Goal: Information Seeking & Learning: Check status

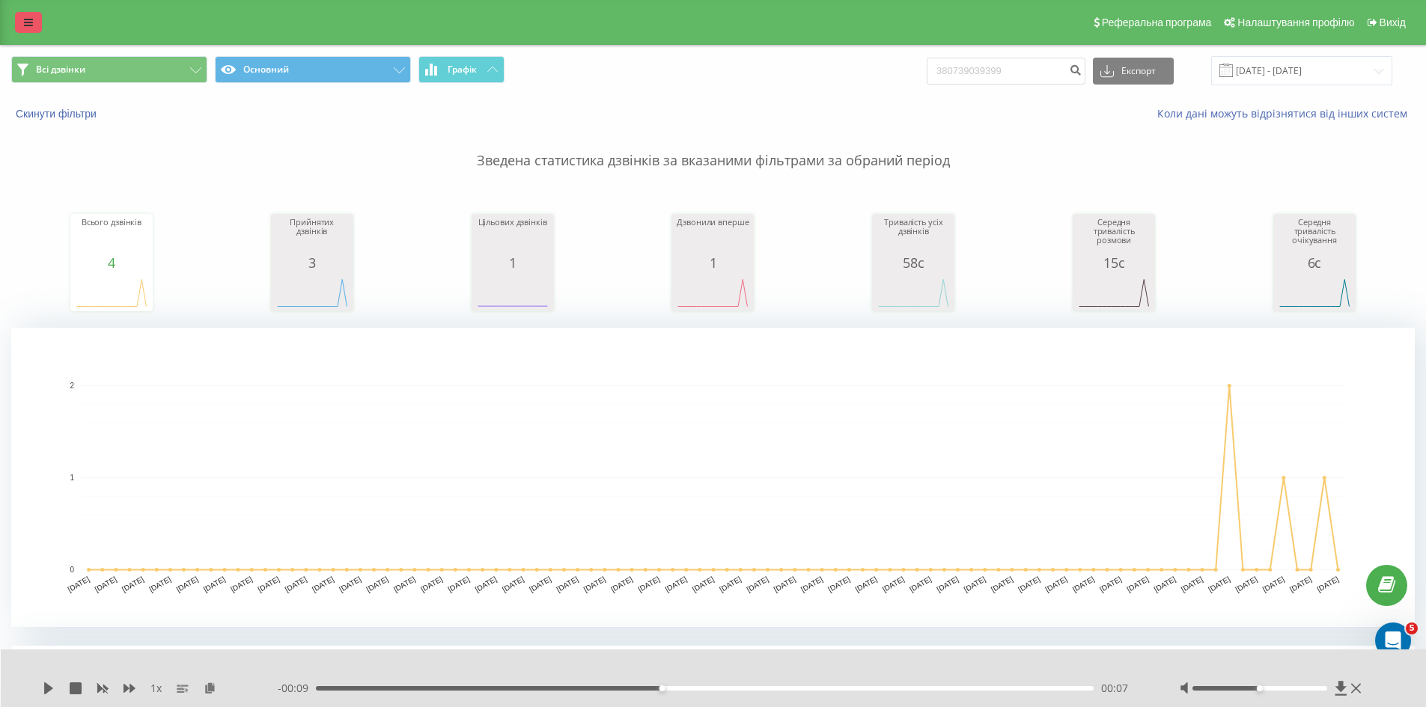
click at [21, 22] on link at bounding box center [28, 22] width 27 height 21
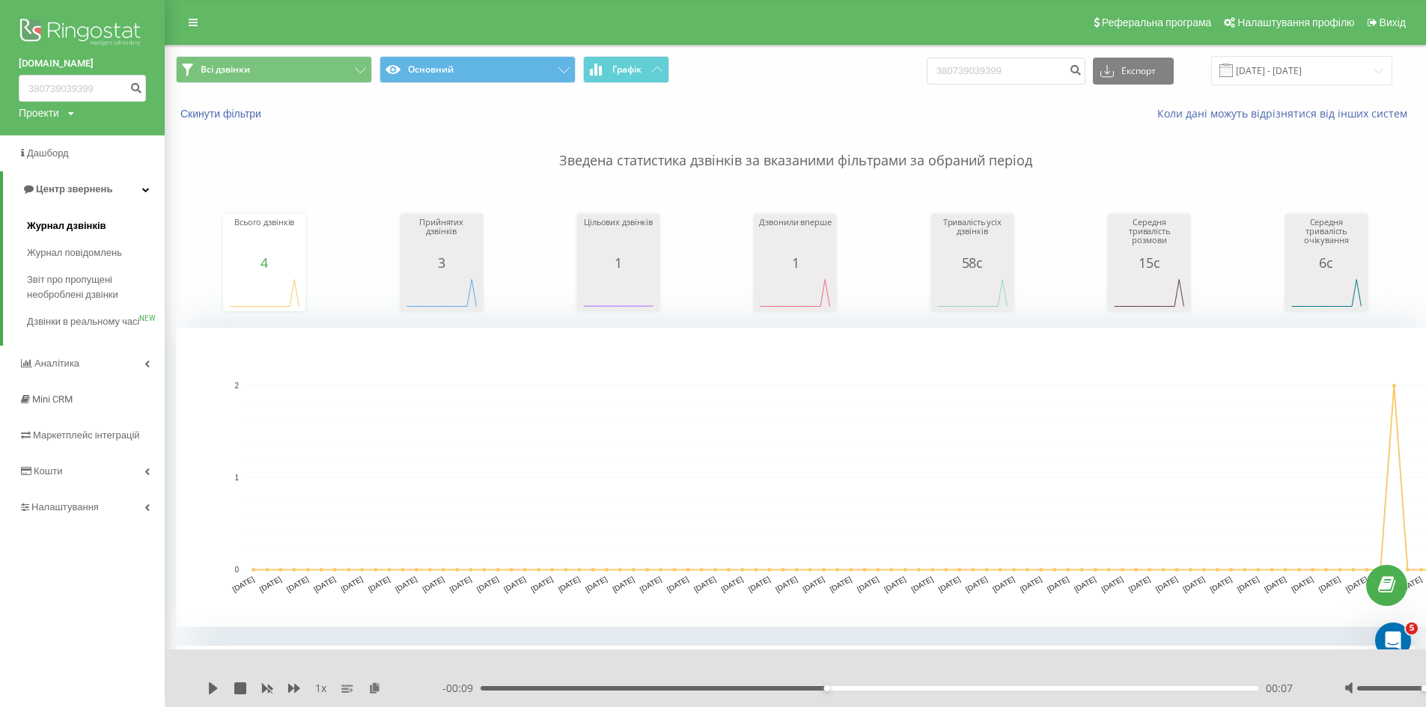
click at [80, 225] on span "Журнал дзвінків" at bounding box center [66, 226] width 79 height 15
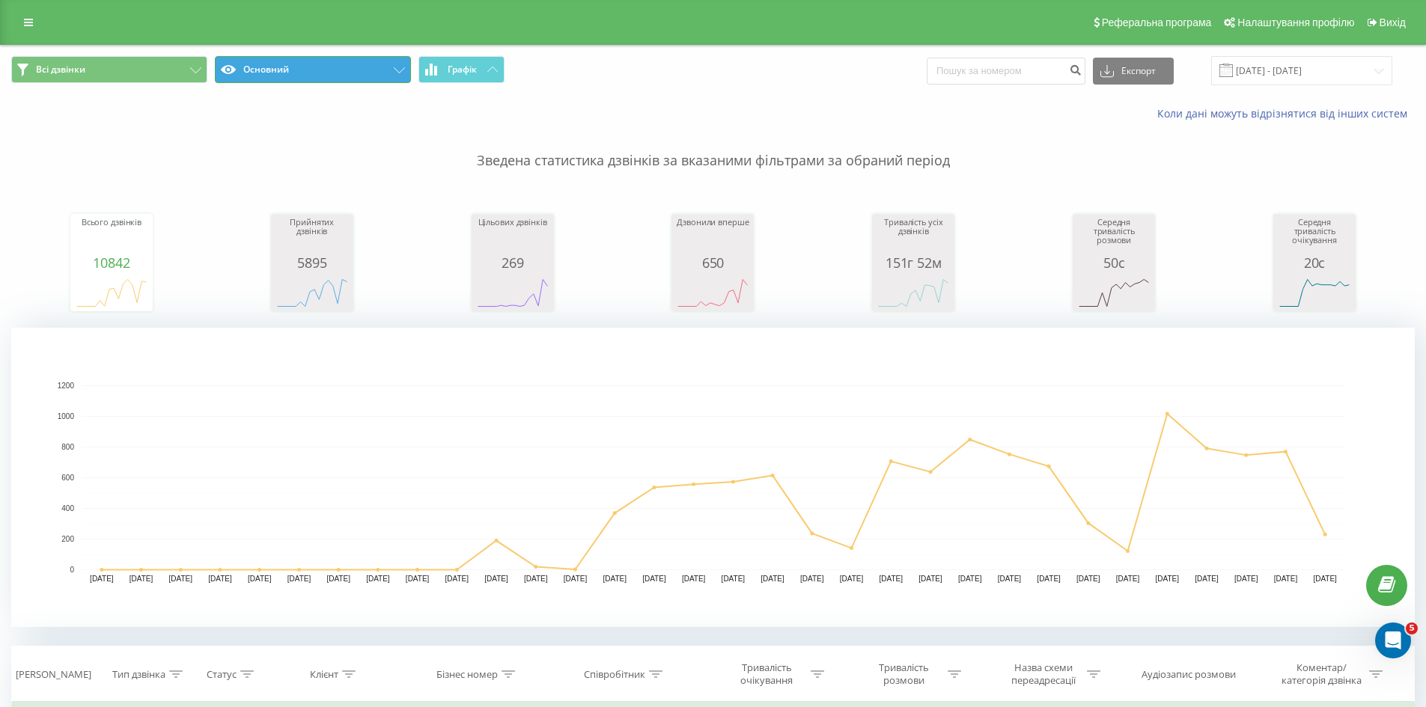
click at [313, 63] on button "Основний" at bounding box center [313, 69] width 196 height 27
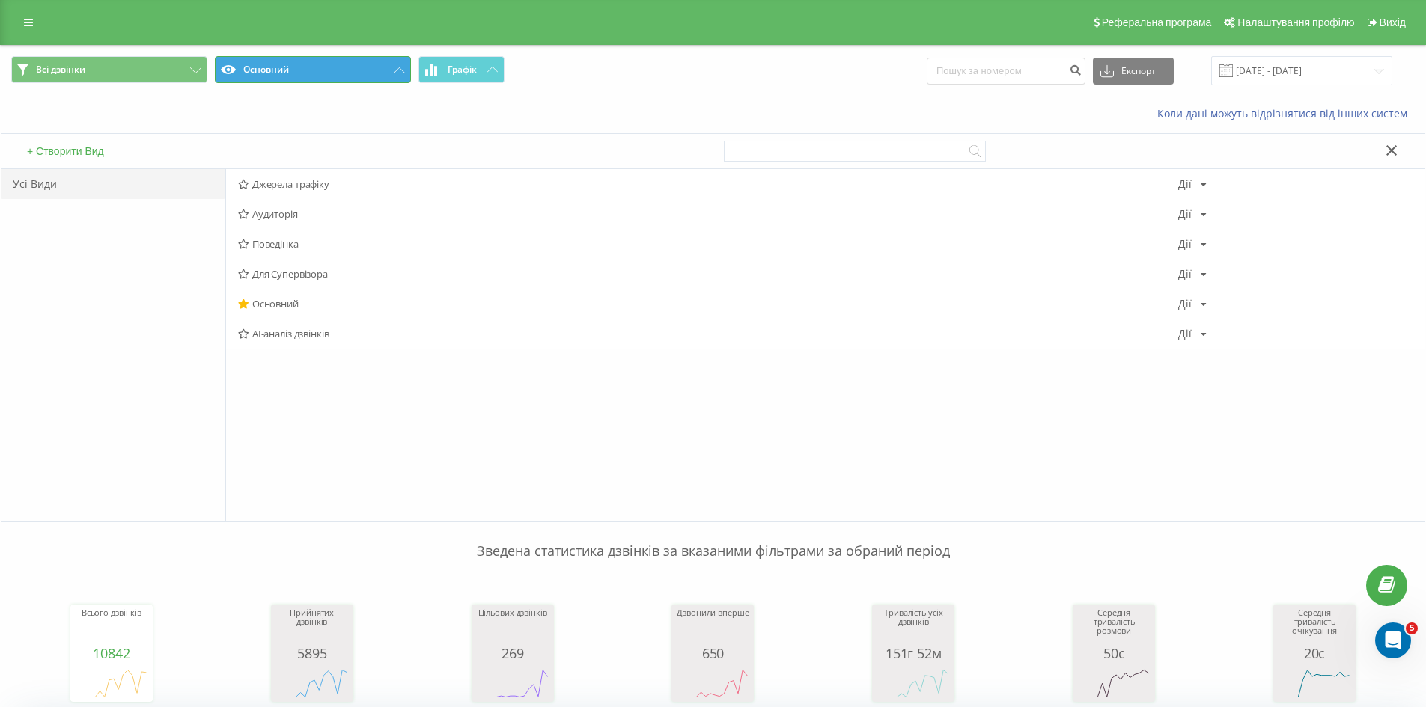
click at [336, 74] on button "Основний" at bounding box center [313, 69] width 196 height 27
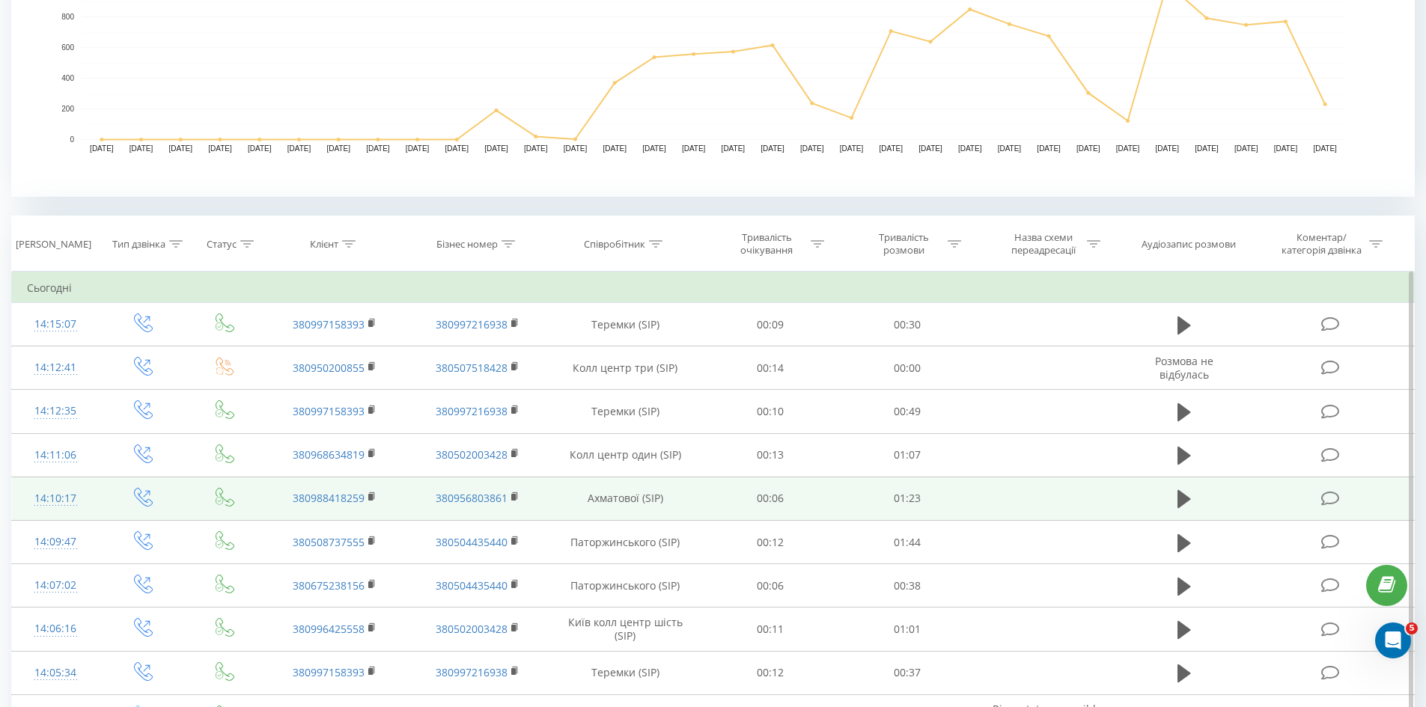
scroll to position [449, 0]
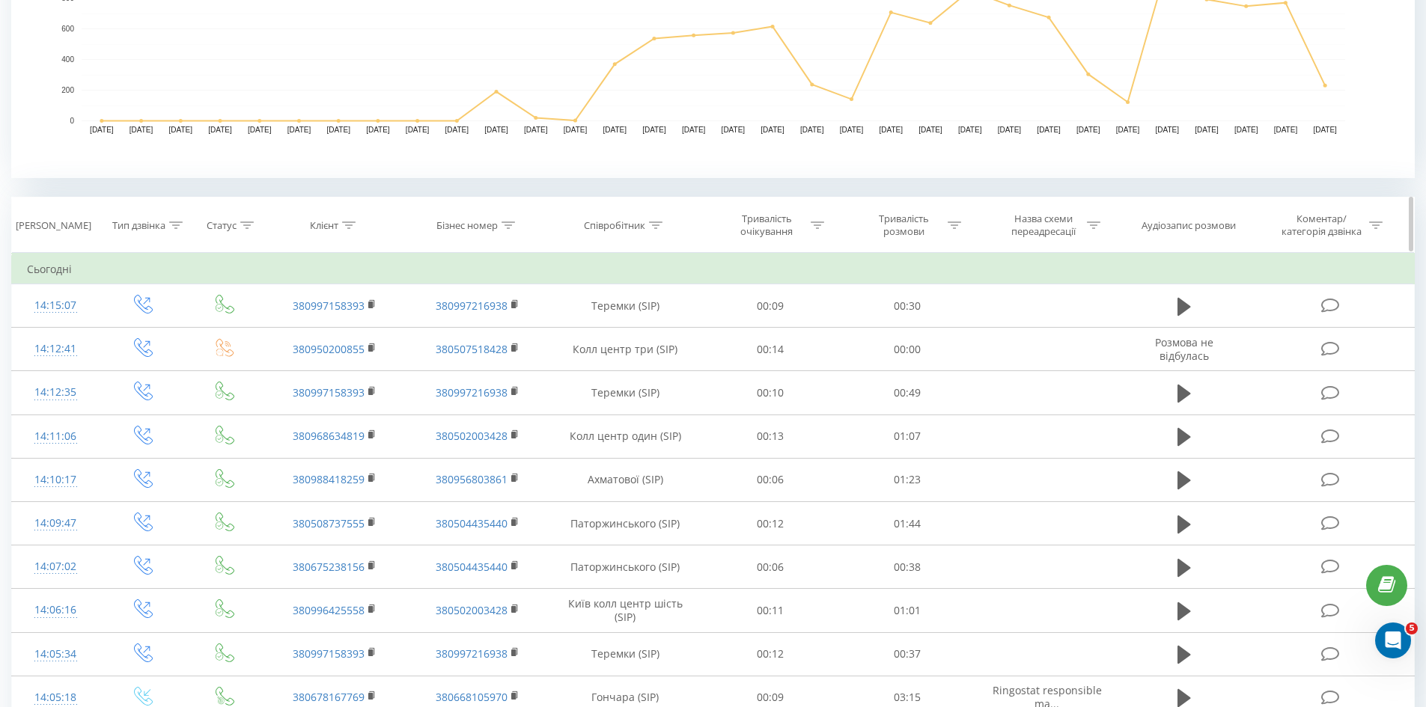
click at [245, 224] on icon at bounding box center [246, 225] width 13 height 7
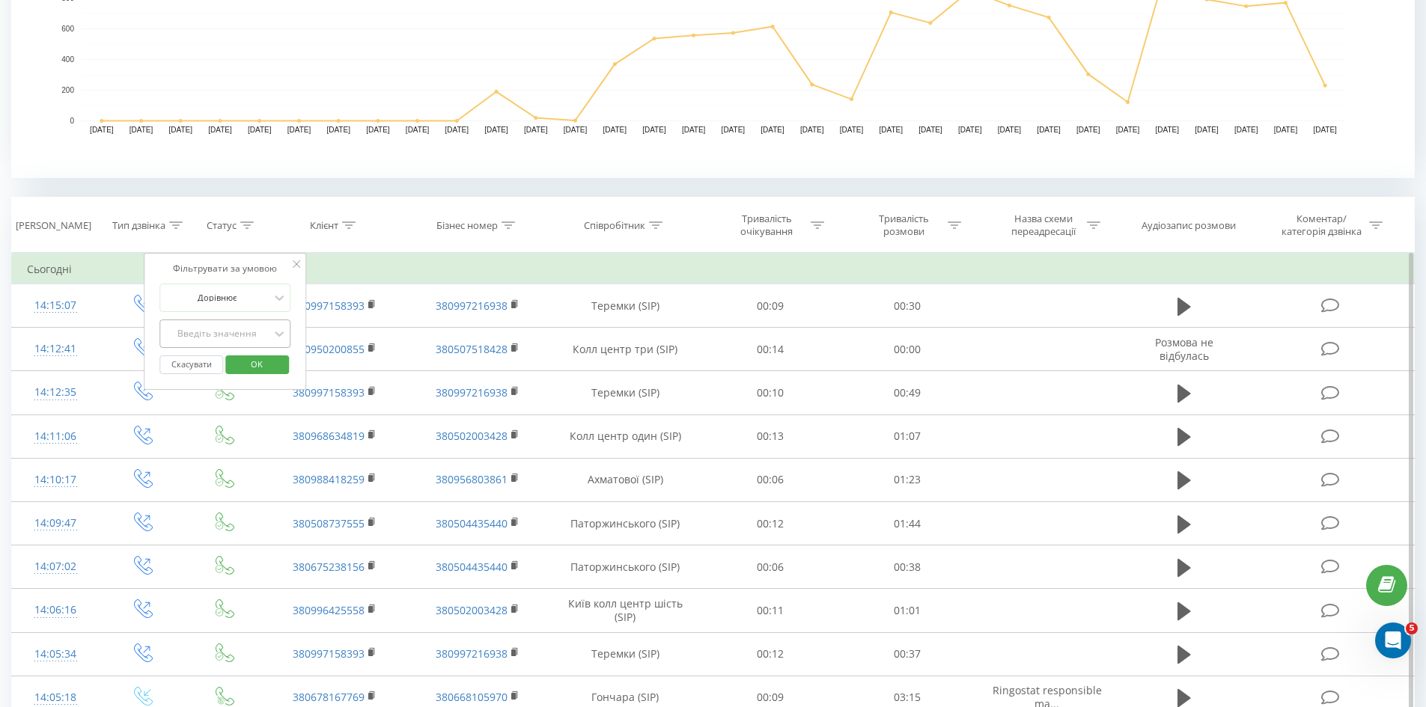
click at [266, 332] on div "Введіть значення" at bounding box center [217, 334] width 106 height 12
click at [248, 390] on div "Немає відповіді" at bounding box center [225, 387] width 130 height 24
click at [264, 362] on span "OK" at bounding box center [257, 363] width 42 height 23
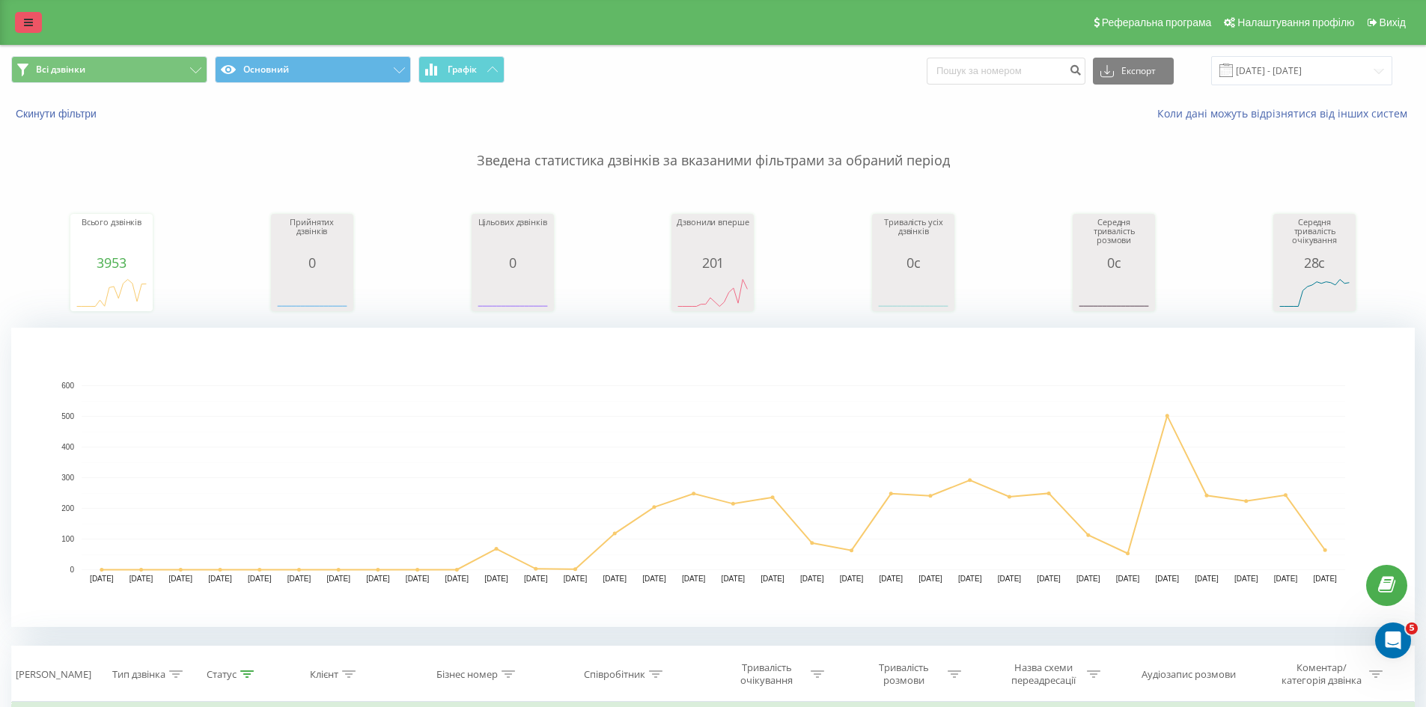
click at [24, 18] on icon at bounding box center [28, 22] width 9 height 10
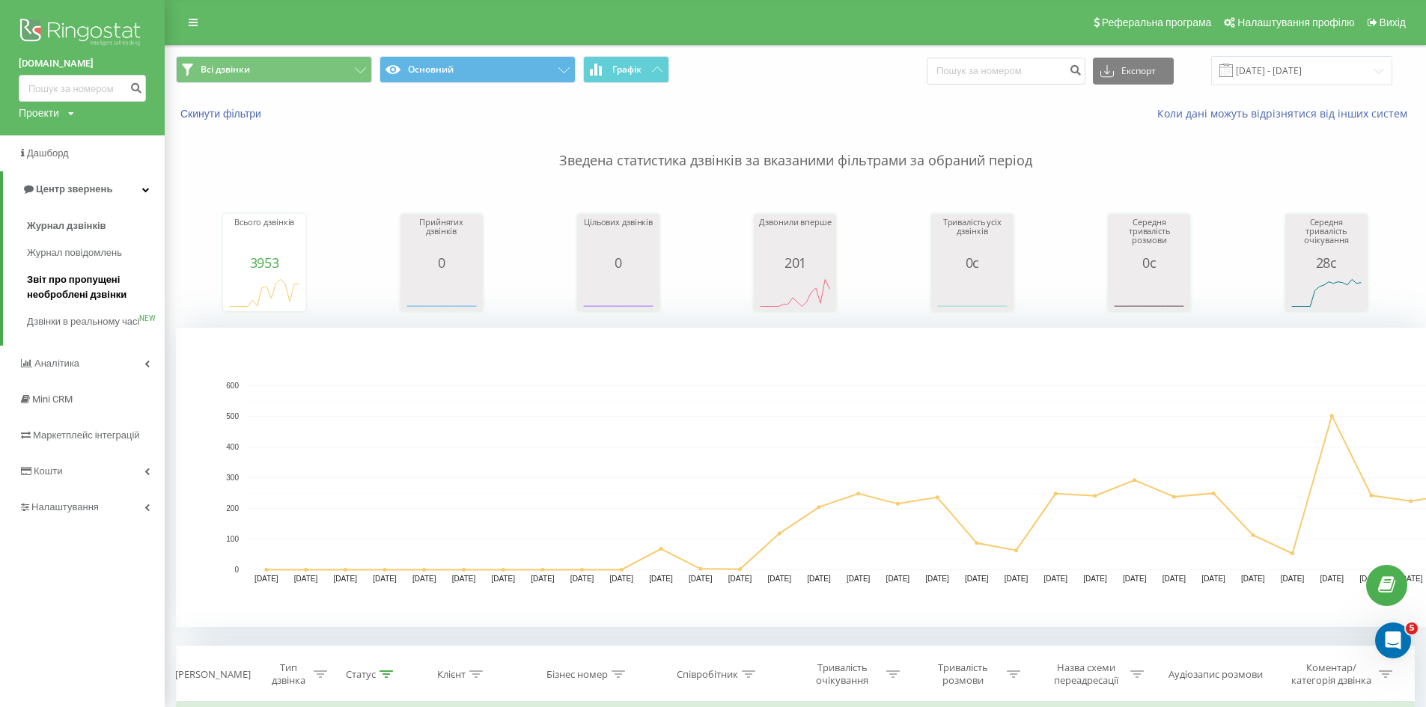
click at [103, 298] on span "Звіт про пропущені необроблені дзвінки" at bounding box center [92, 287] width 130 height 30
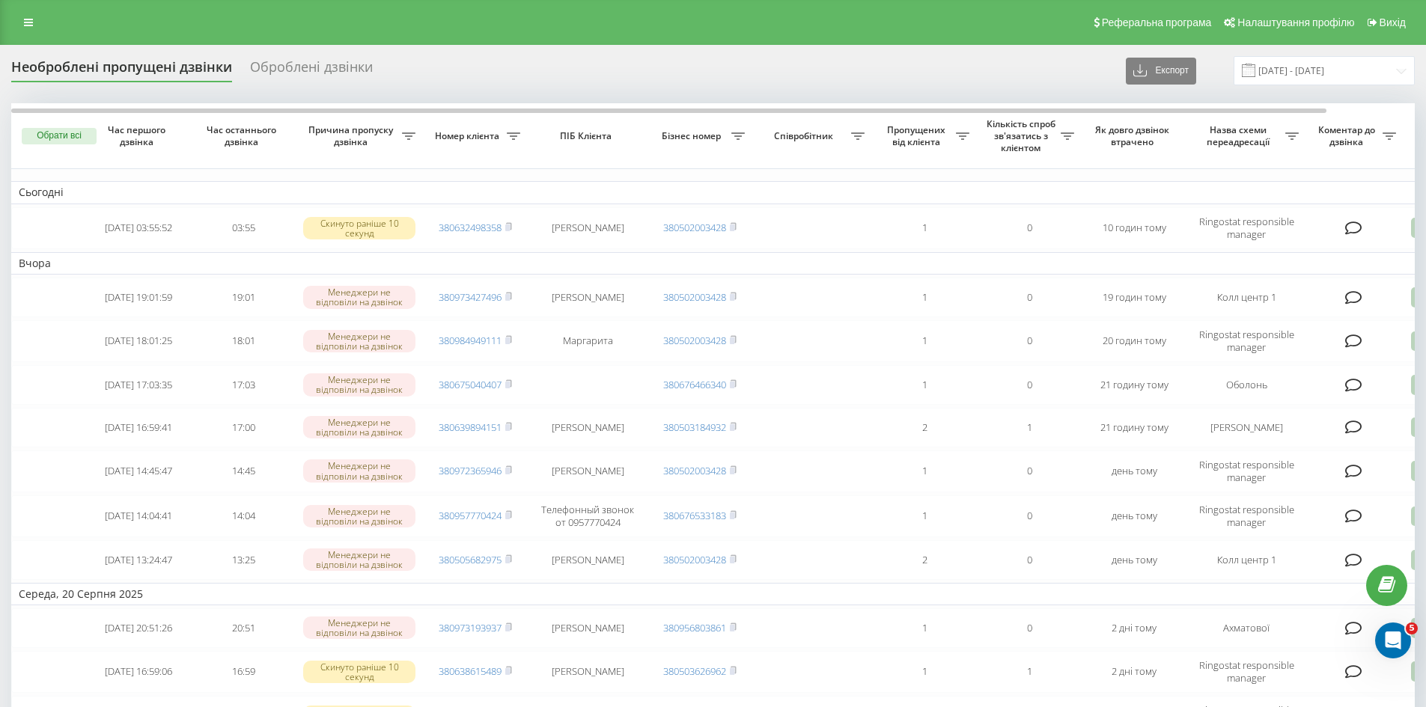
click at [415, 136] on icon at bounding box center [408, 135] width 13 height 7
click at [1316, 187] on div at bounding box center [1284, 193] width 144 height 14
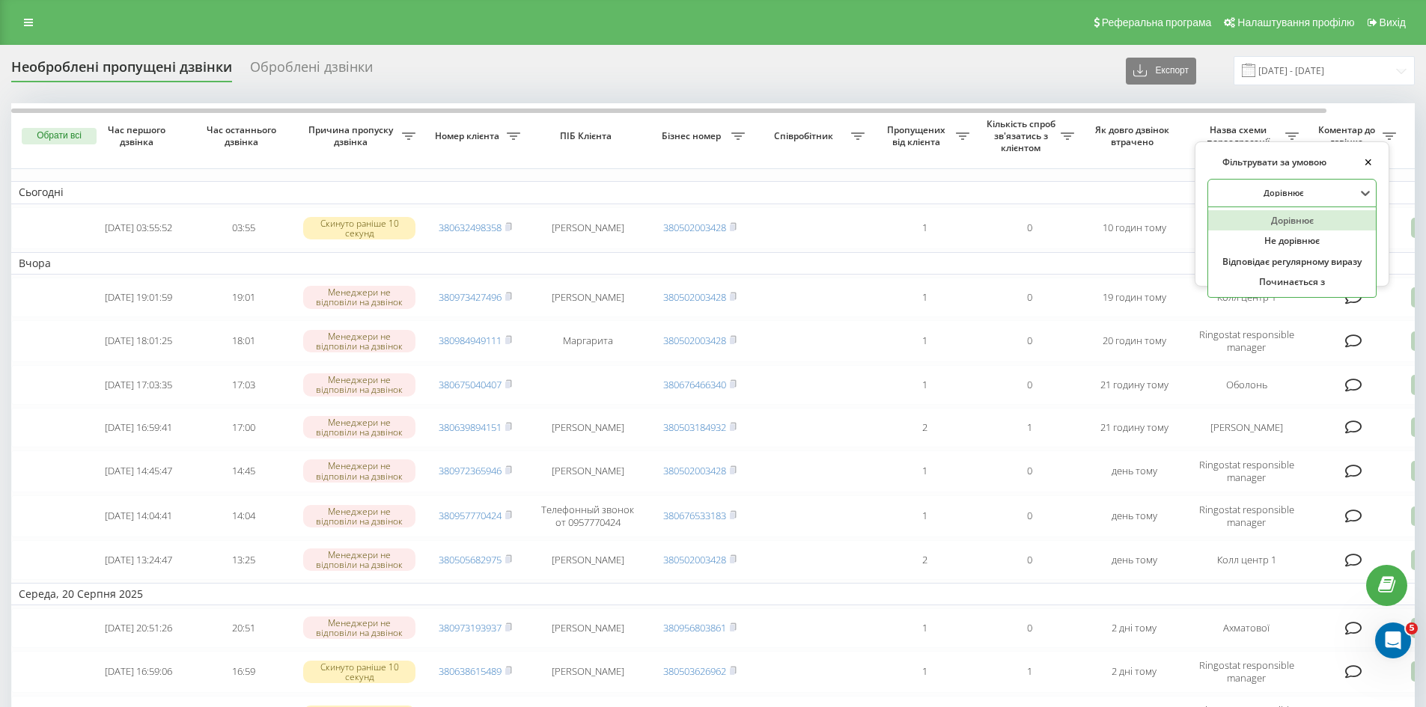
click at [1316, 187] on div at bounding box center [1284, 193] width 144 height 14
click at [1317, 194] on div at bounding box center [1284, 193] width 144 height 14
click at [1313, 195] on div at bounding box center [1284, 193] width 144 height 14
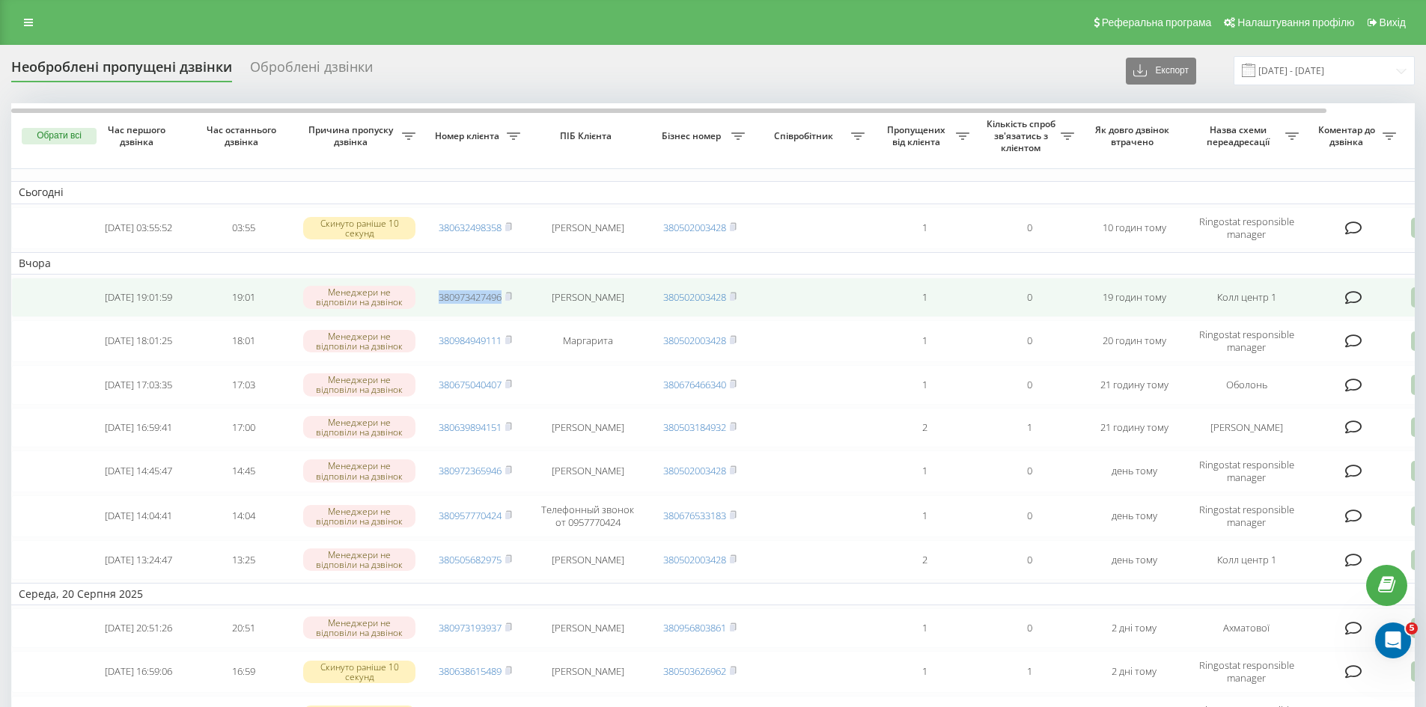
drag, startPoint x: 427, startPoint y: 294, endPoint x: 501, endPoint y: 295, distance: 74.1
click at [501, 295] on td "380973427496" at bounding box center [475, 298] width 105 height 40
copy link "380973427496"
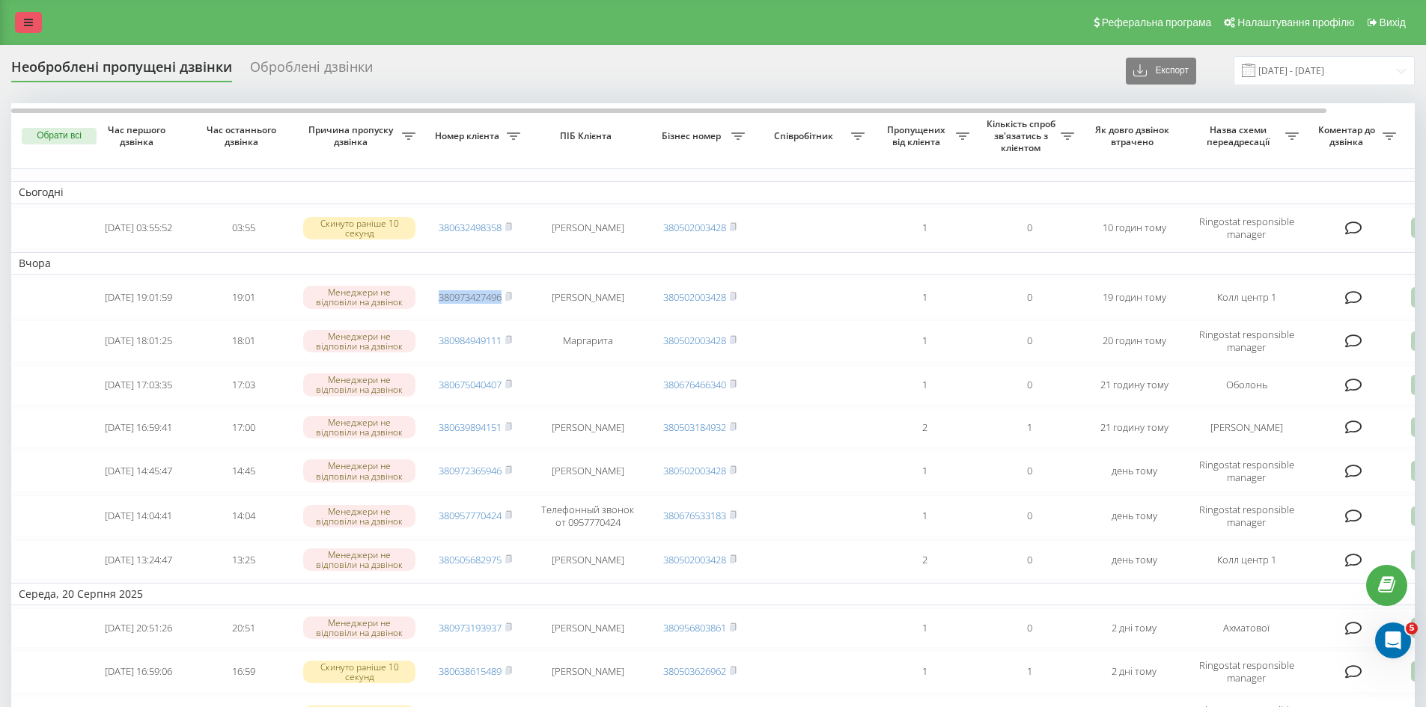
click at [36, 20] on link at bounding box center [28, 22] width 27 height 21
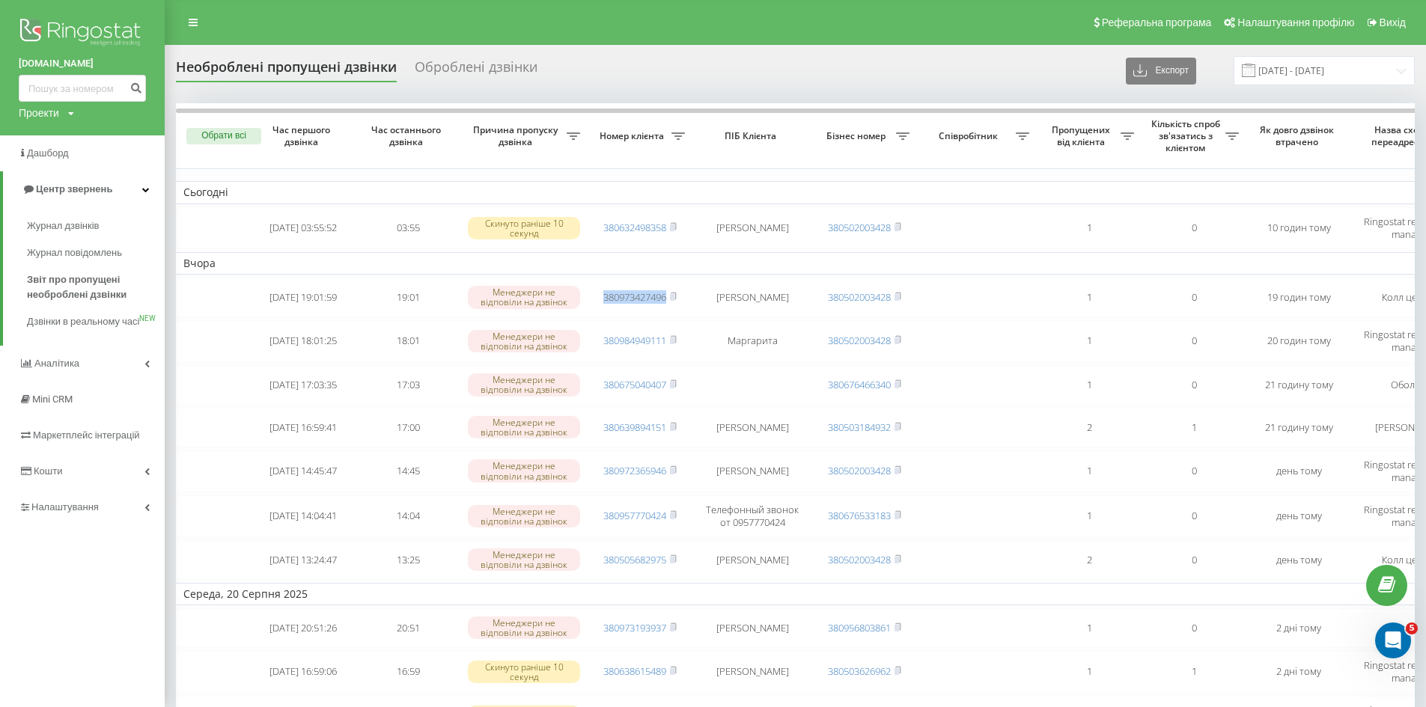
click at [35, 20] on img at bounding box center [82, 33] width 127 height 37
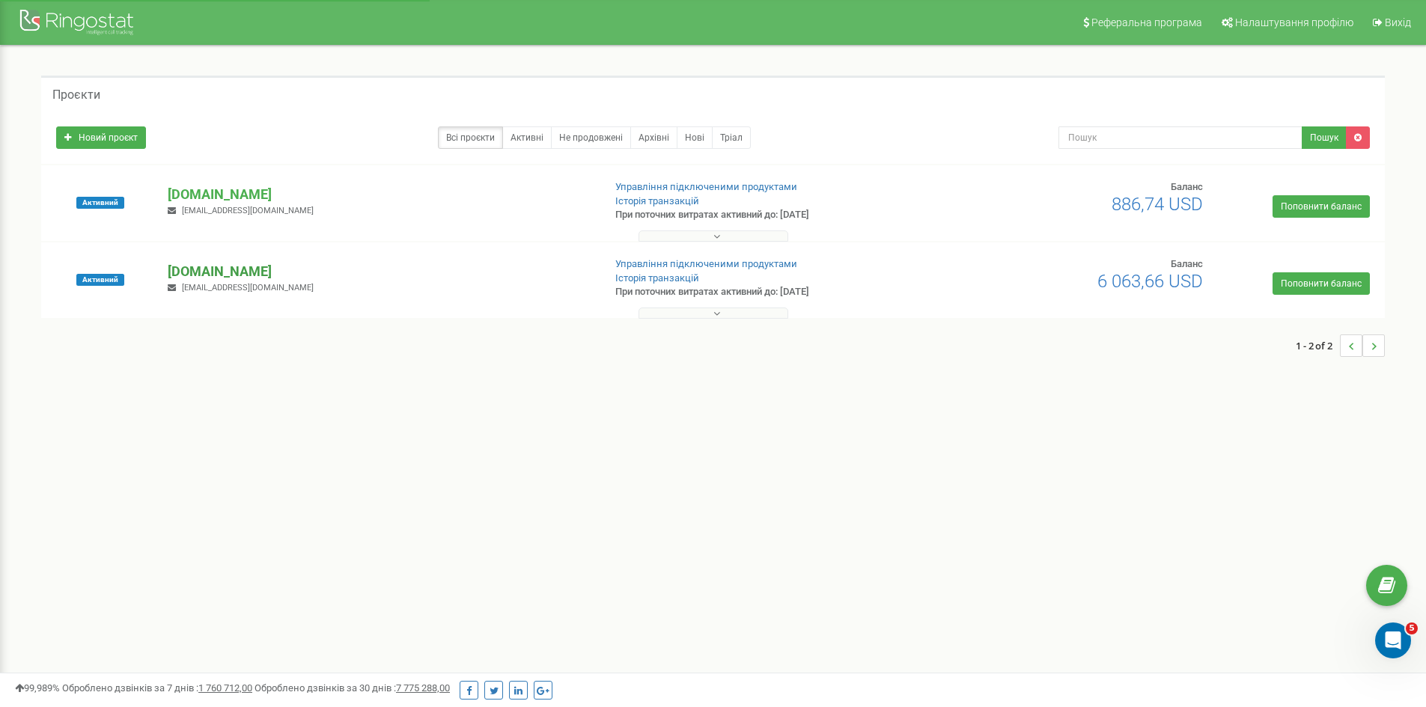
click at [219, 268] on p "[DOMAIN_NAME]" at bounding box center [379, 271] width 423 height 19
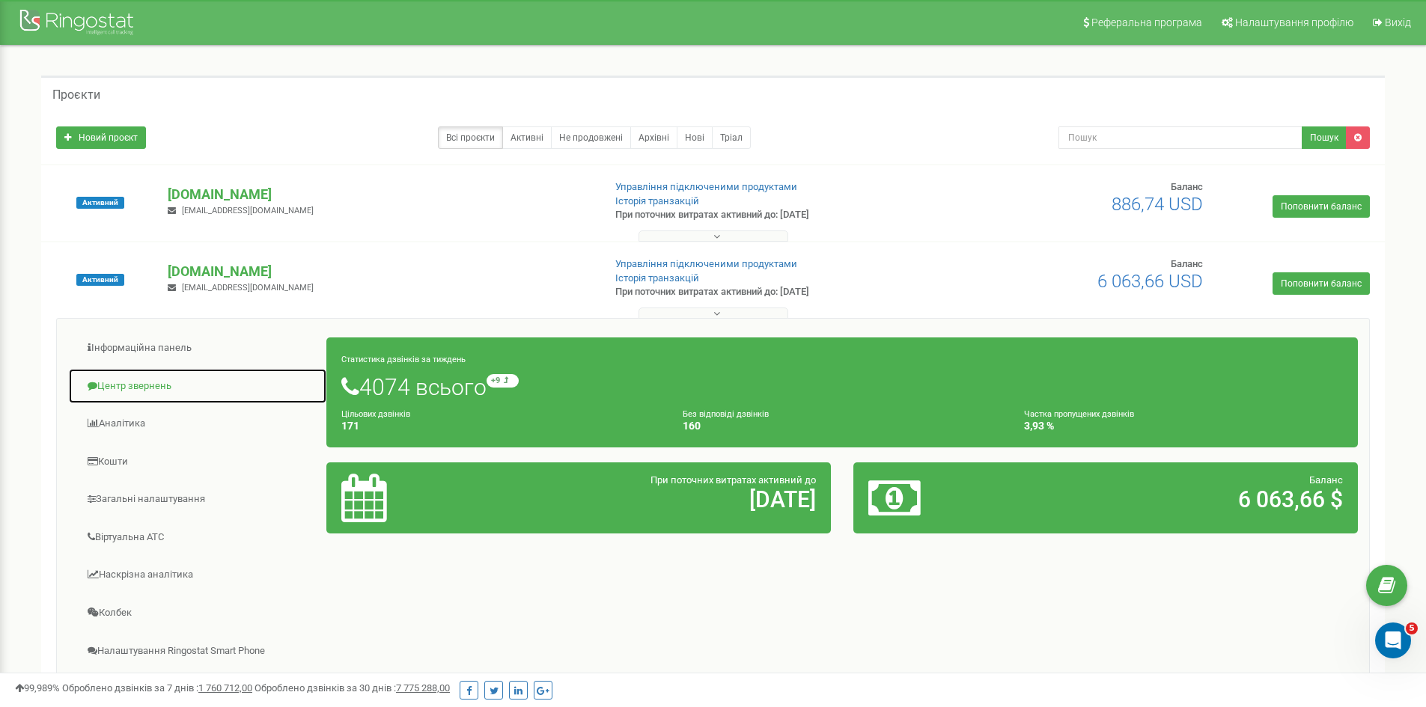
click at [142, 387] on link "Центр звернень" at bounding box center [197, 386] width 259 height 37
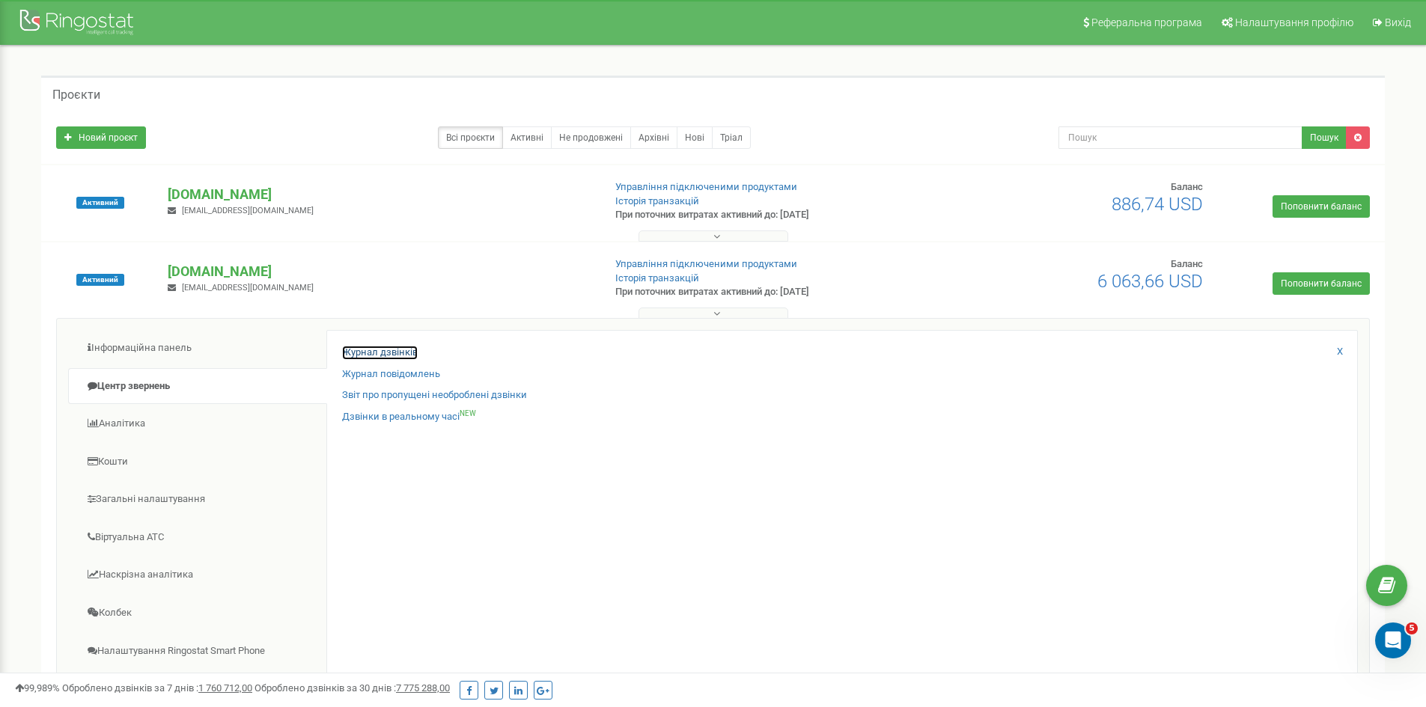
click at [387, 351] on link "Журнал дзвінків" at bounding box center [380, 353] width 76 height 14
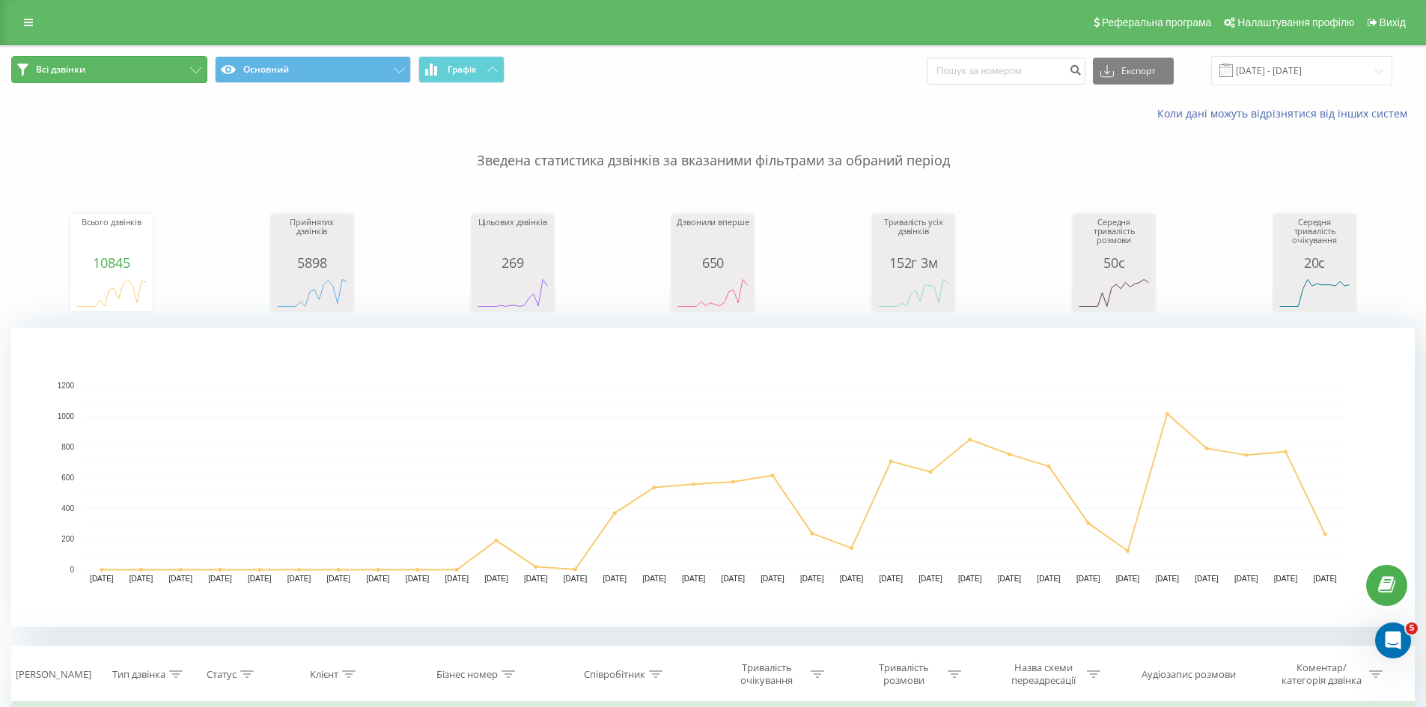
click at [94, 64] on button "Всі дзвінки" at bounding box center [109, 69] width 196 height 27
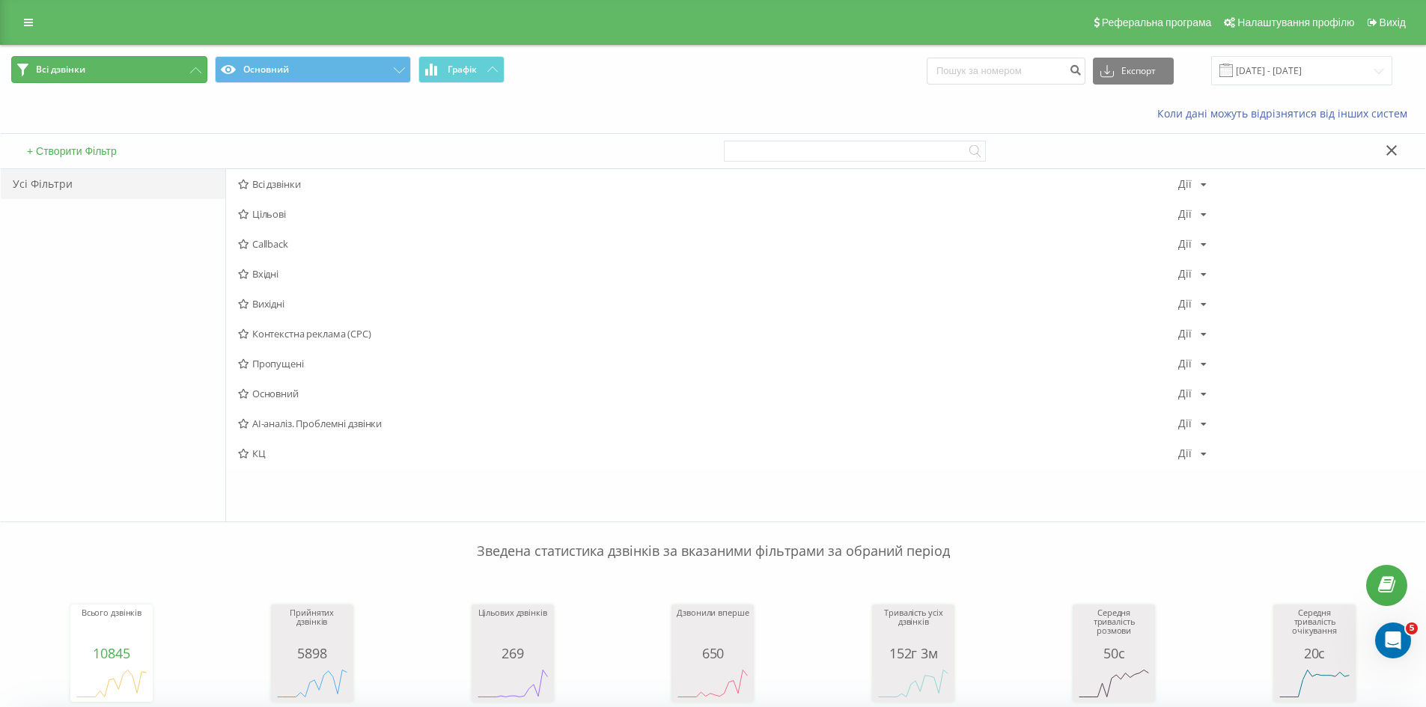
click at [94, 64] on button "Всі дзвінки" at bounding box center [109, 69] width 196 height 27
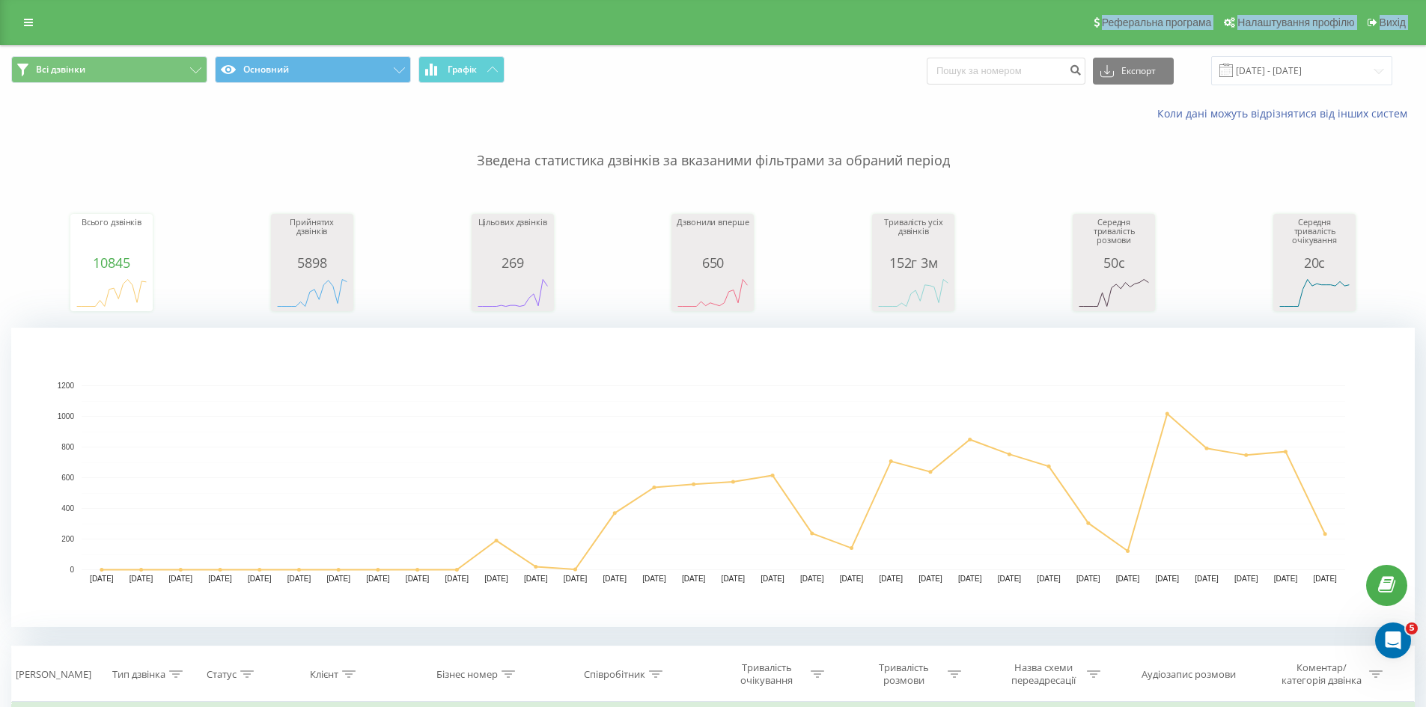
drag, startPoint x: 38, startPoint y: 34, endPoint x: 79, endPoint y: 101, distance: 78.9
click at [33, 13] on link at bounding box center [28, 22] width 27 height 21
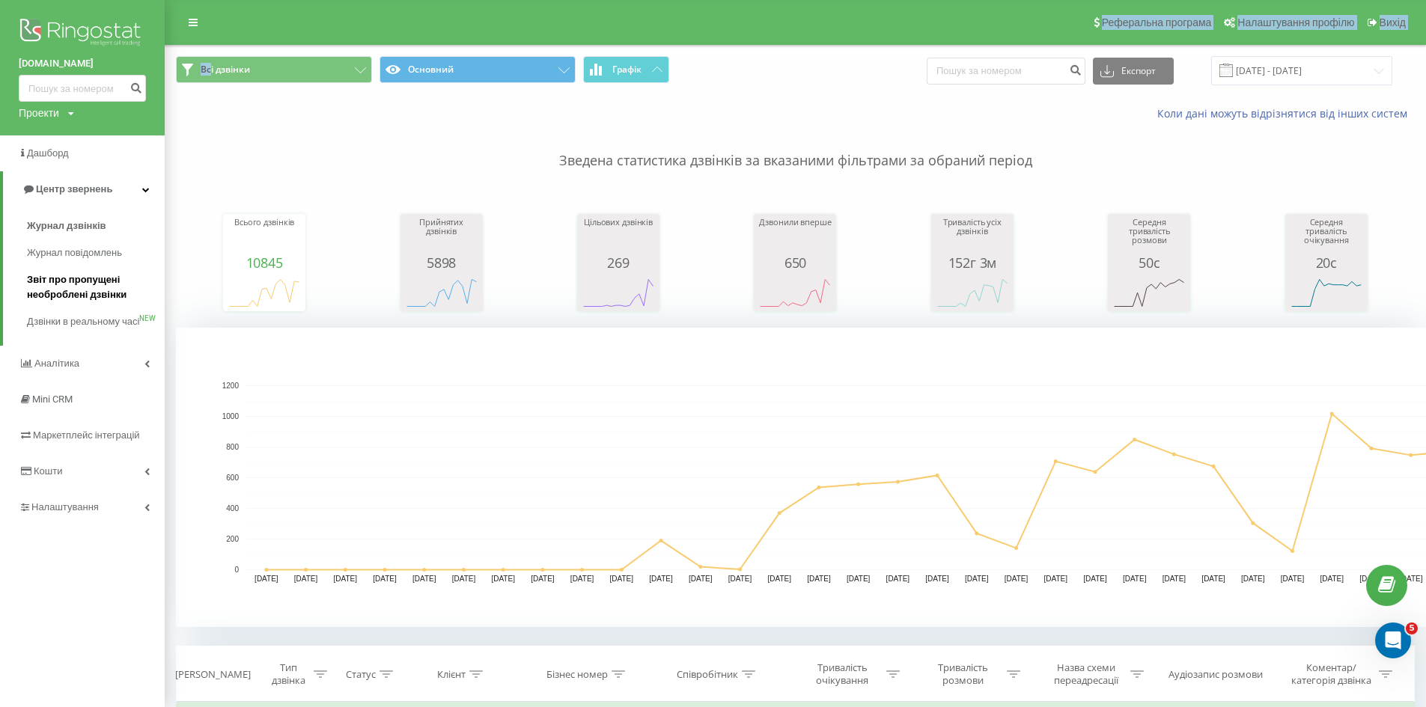
click at [106, 291] on span "Звіт про пропущені необроблені дзвінки" at bounding box center [92, 287] width 130 height 30
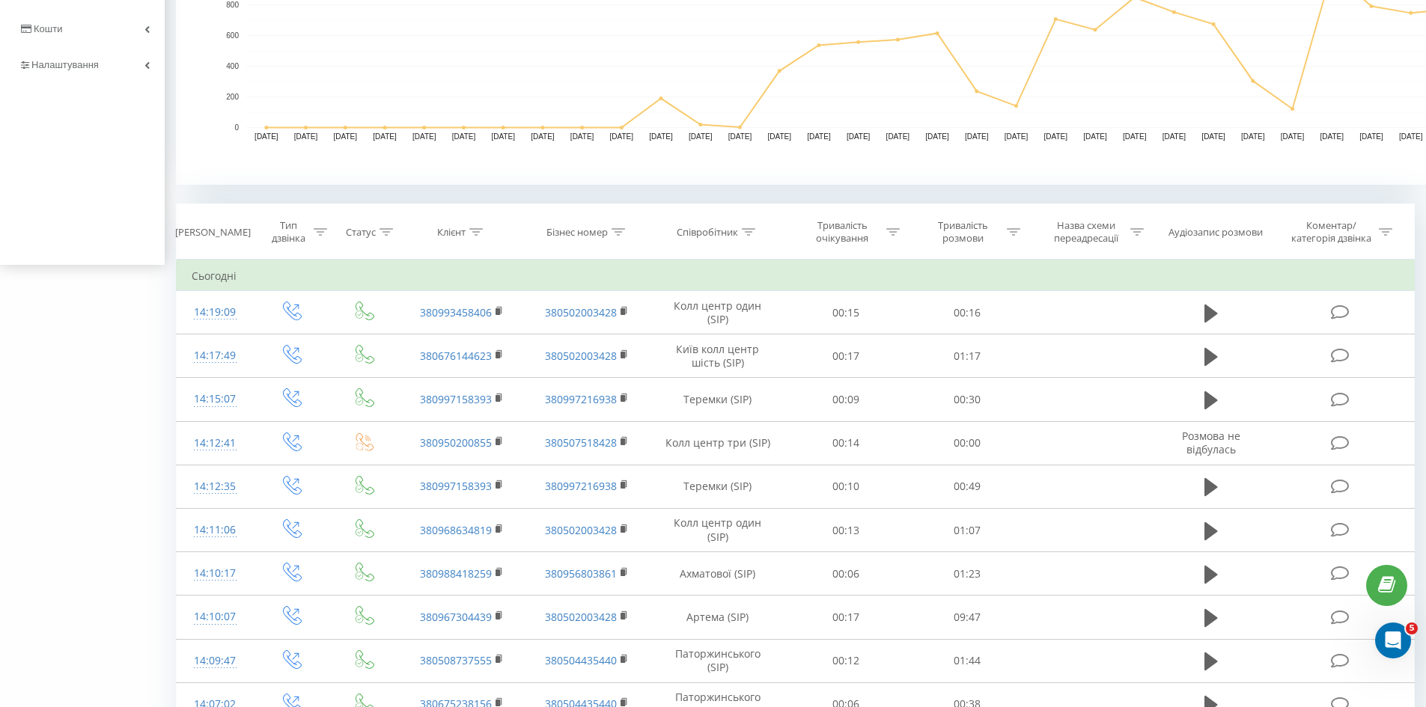
scroll to position [535, 0]
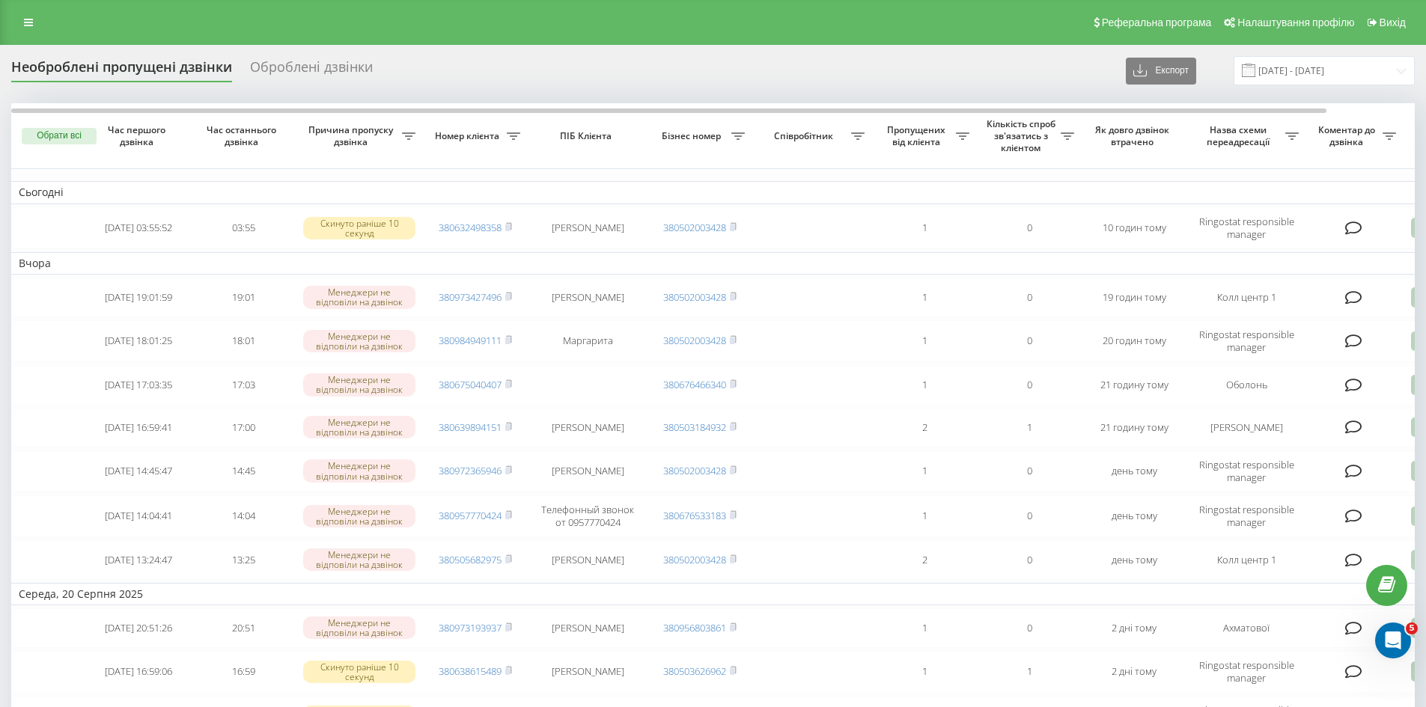
scroll to position [0, 94]
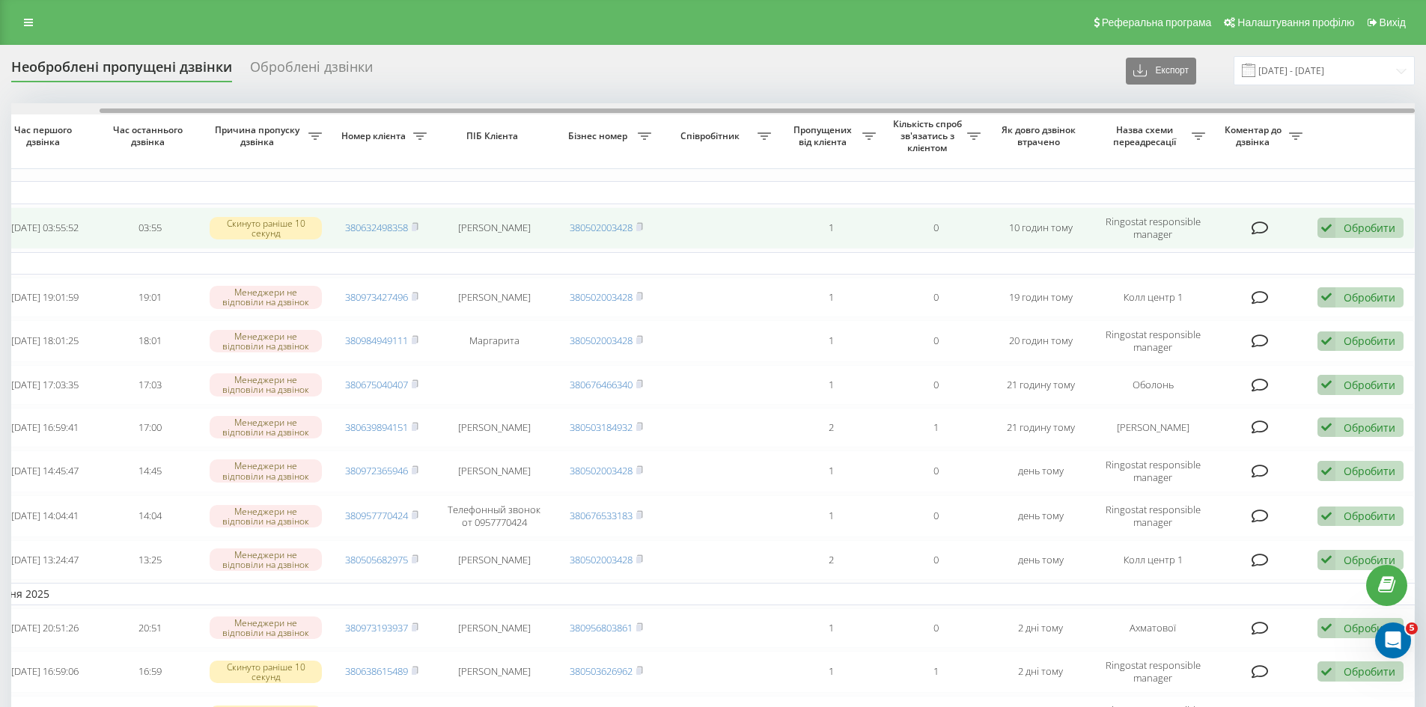
drag, startPoint x: 650, startPoint y: 109, endPoint x: 1242, endPoint y: 219, distance: 601.2
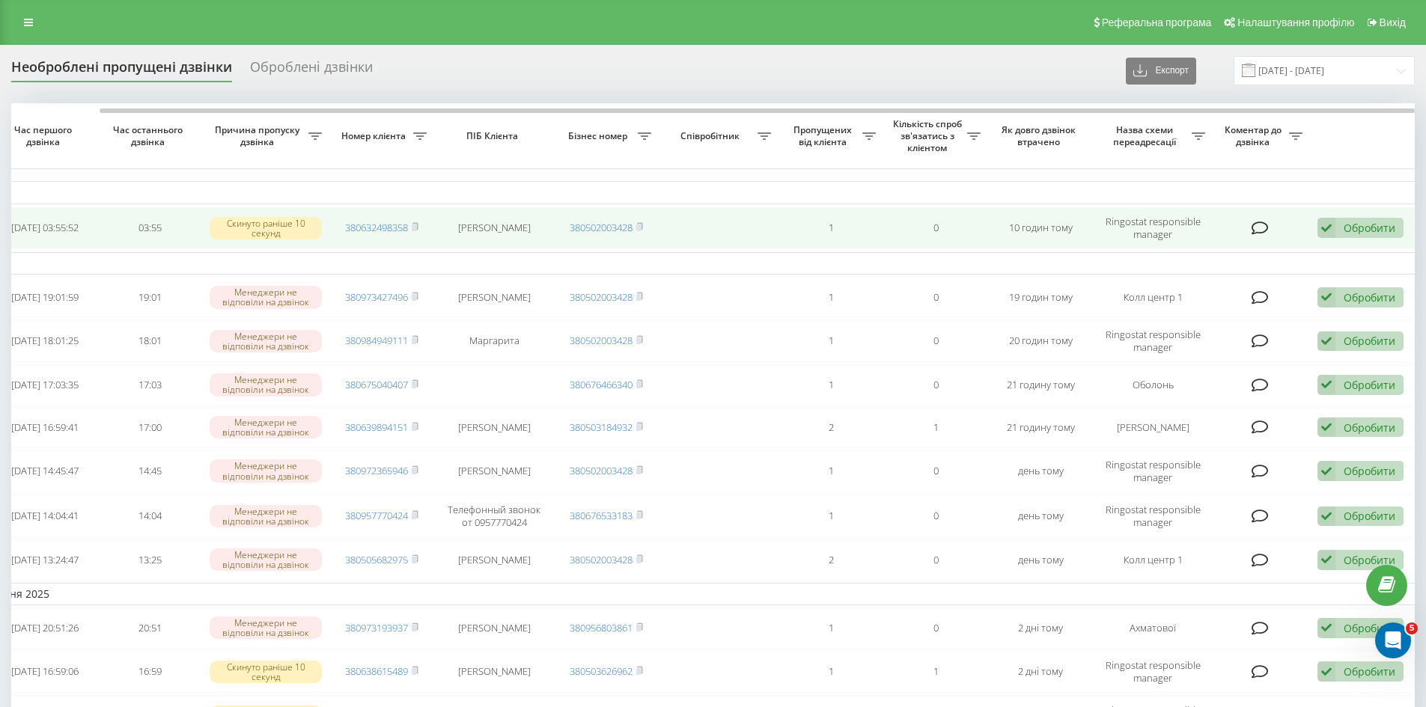
click at [1372, 233] on div "Обробити" at bounding box center [1369, 228] width 52 height 14
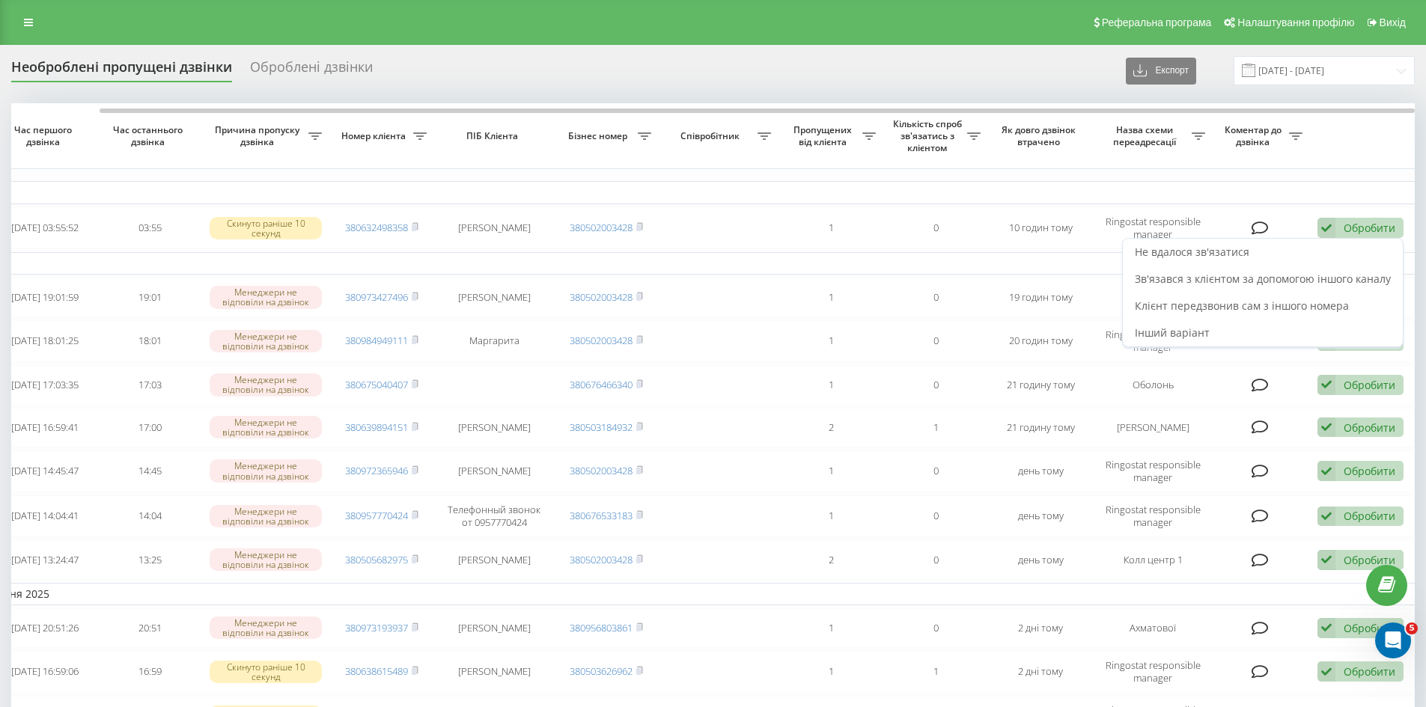
click at [925, 71] on div "Необроблені пропущені дзвінки Оброблені дзвінки Експорт .csv .xlsx [DATE] - [DA…" at bounding box center [712, 70] width 1403 height 29
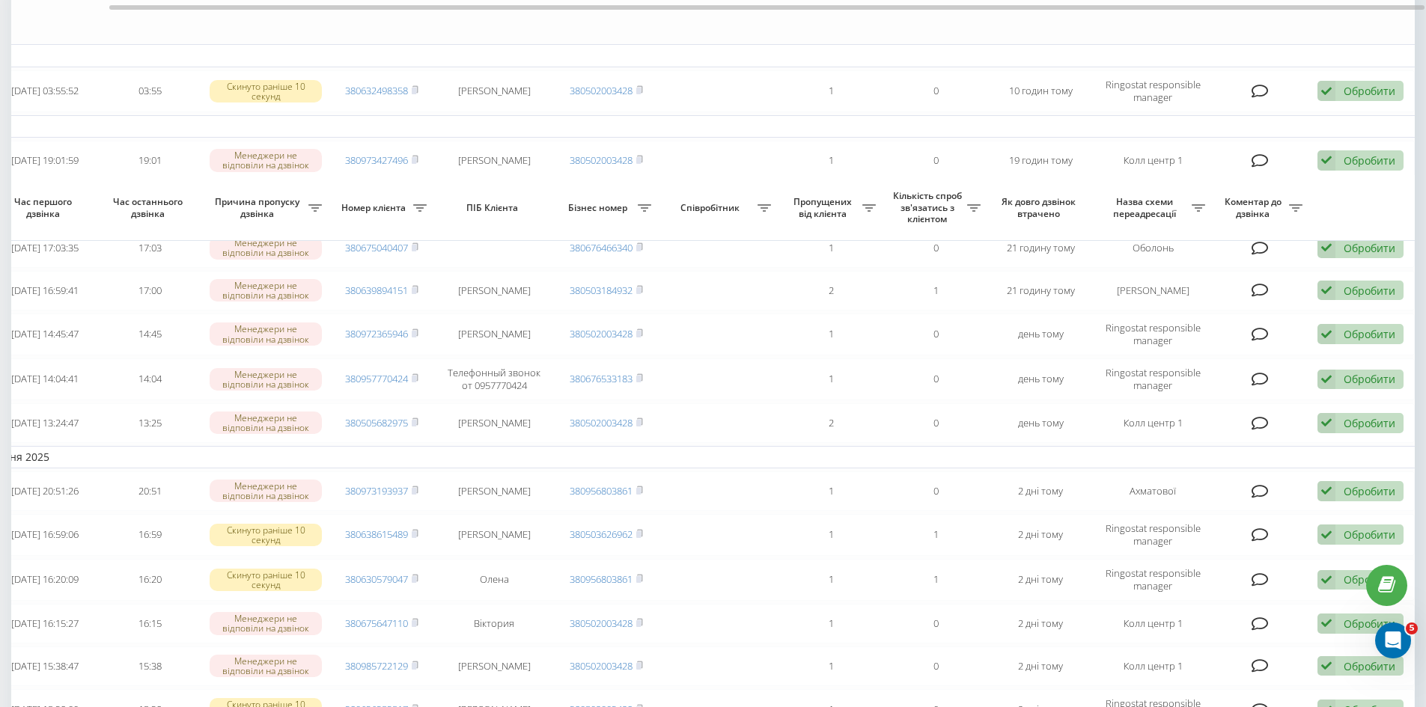
scroll to position [0, 0]
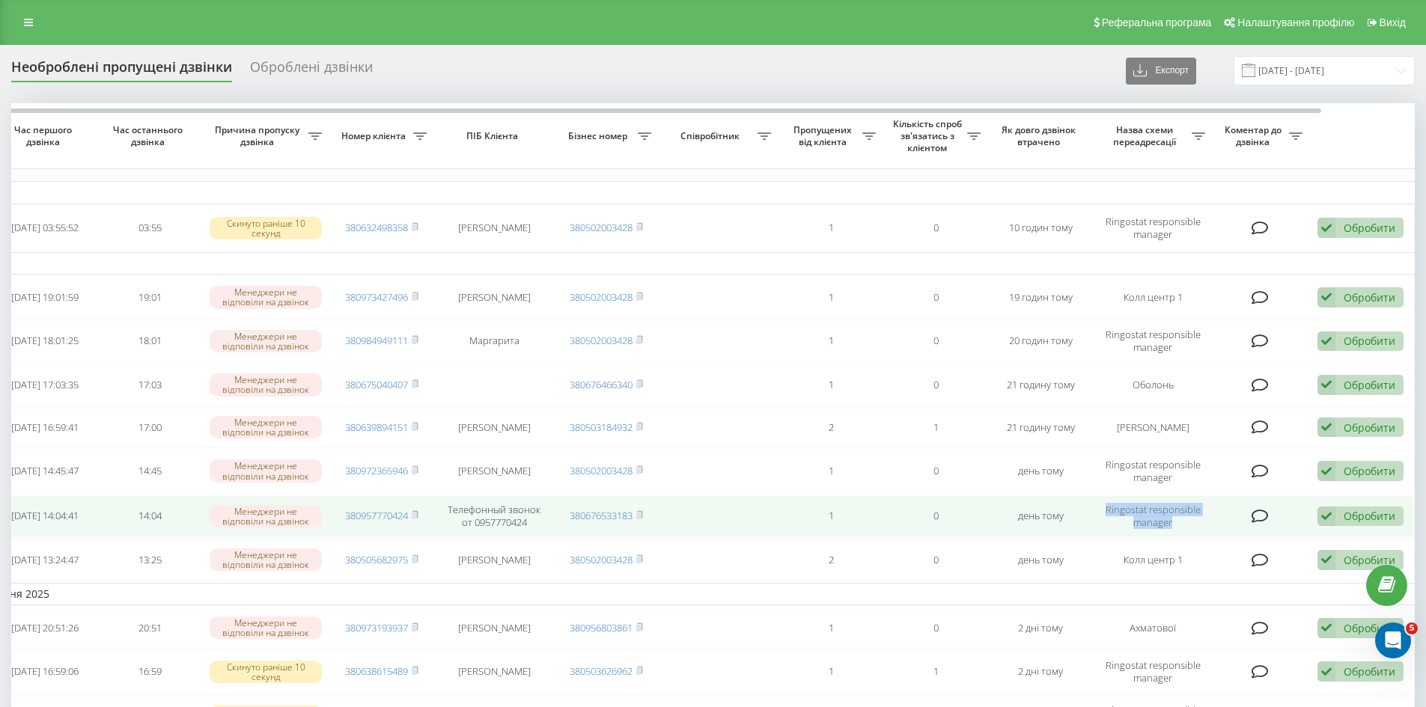
drag, startPoint x: 1191, startPoint y: 531, endPoint x: 1103, endPoint y: 510, distance: 89.9
click at [1103, 510] on td "Ringostat responsible manager" at bounding box center [1153, 516] width 120 height 42
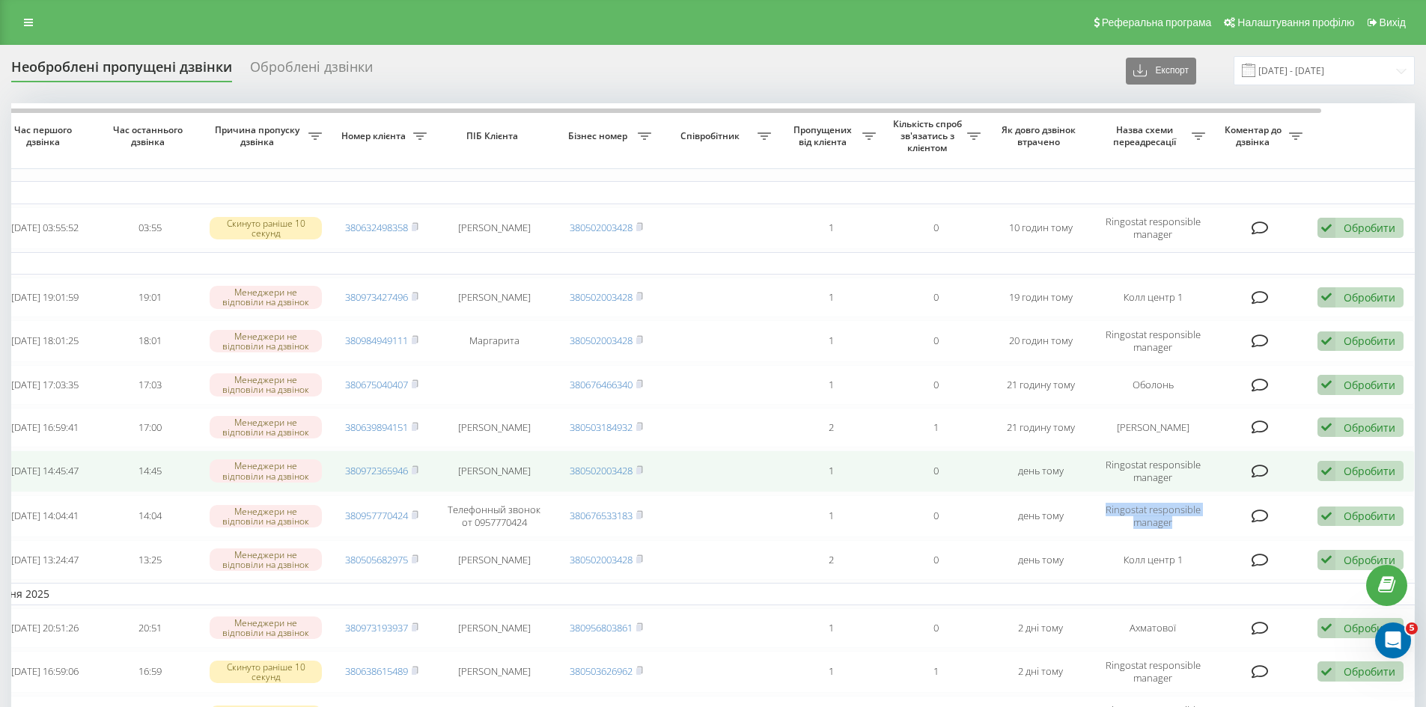
copy td "Ringostat responsible manager"
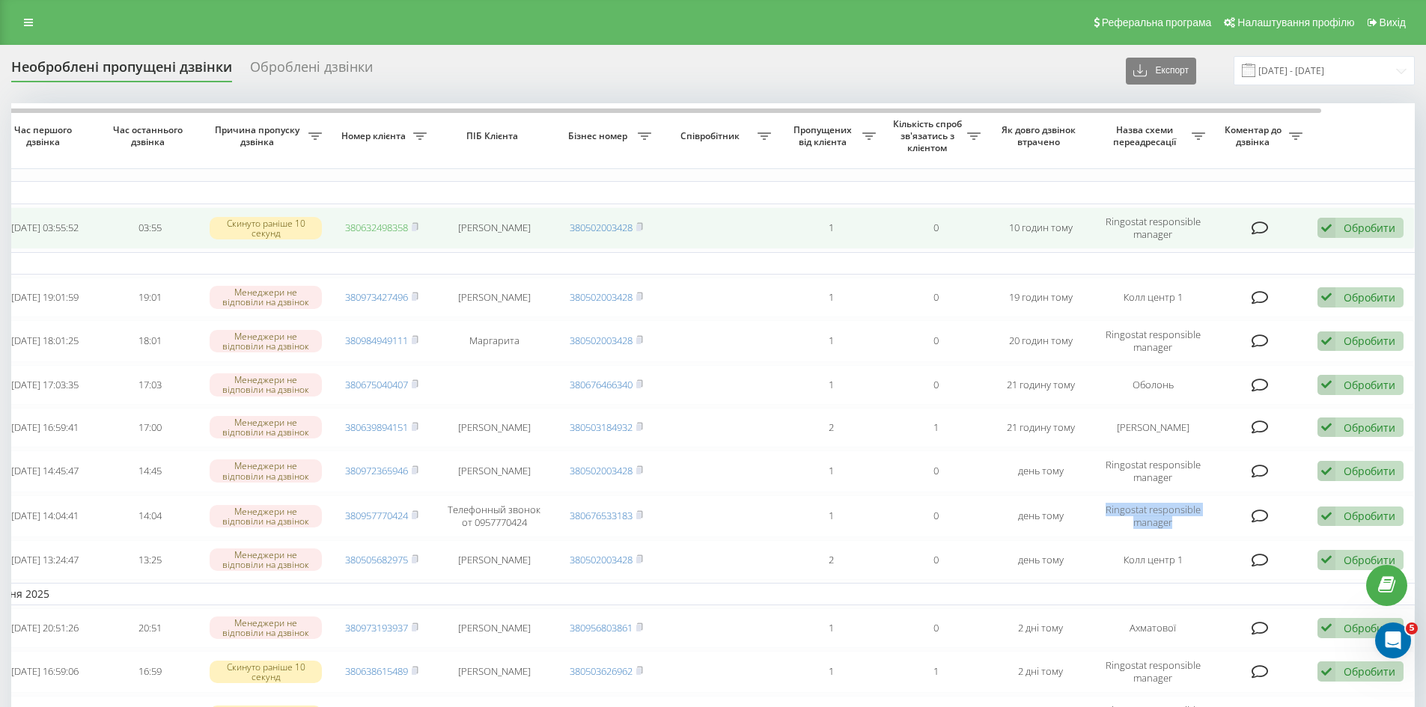
click at [355, 227] on link "380632498358" at bounding box center [376, 227] width 63 height 13
